Goal: Find specific page/section: Find specific page/section

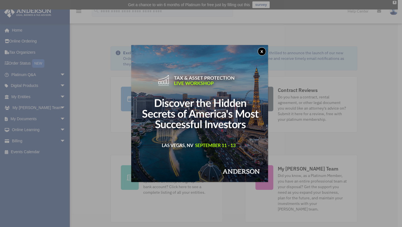
click at [265, 50] on button "x" at bounding box center [262, 51] width 8 height 8
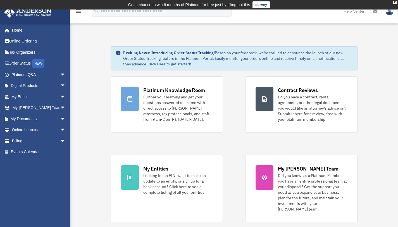
click at [390, 13] on img at bounding box center [389, 11] width 8 height 8
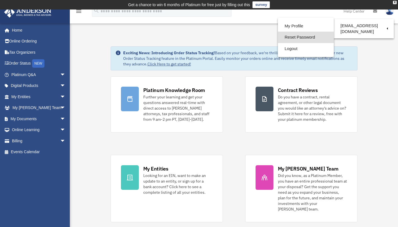
click at [298, 35] on link "Reset Password" at bounding box center [306, 37] width 56 height 11
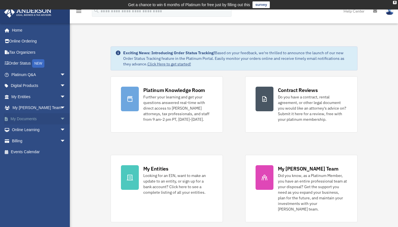
click at [37, 117] on link "My Documents arrow_drop_down" at bounding box center [39, 118] width 70 height 11
click at [46, 97] on link "My Entities arrow_drop_down" at bounding box center [39, 96] width 70 height 11
click at [60, 96] on span "arrow_drop_down" at bounding box center [65, 96] width 11 height 11
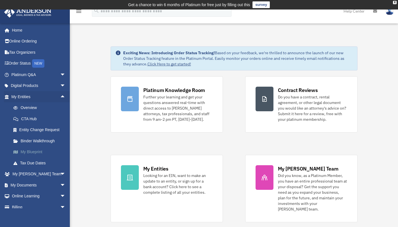
click at [33, 149] on link "My Blueprint" at bounding box center [41, 151] width 66 height 11
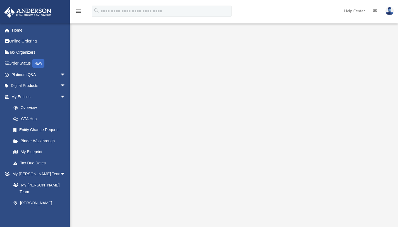
scroll to position [16, 0]
click at [81, 98] on div at bounding box center [234, 138] width 328 height 223
